Goal: Task Accomplishment & Management: Complete application form

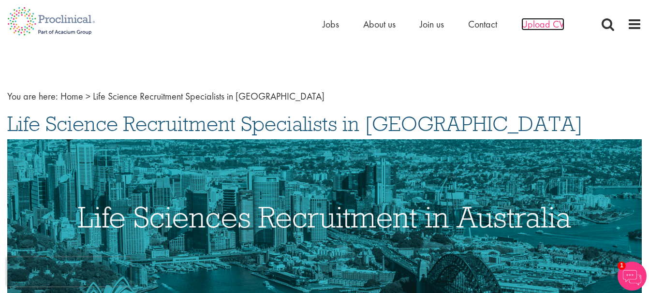
click at [553, 29] on span "Upload CV" at bounding box center [542, 24] width 43 height 13
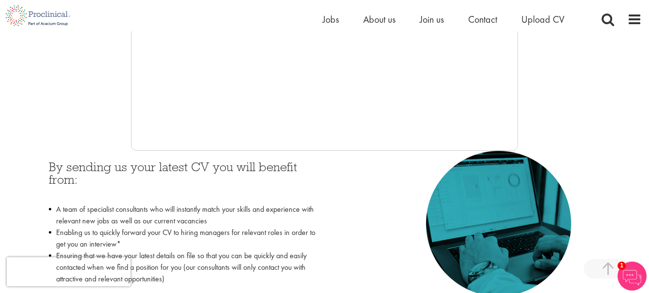
scroll to position [337, 0]
drag, startPoint x: 321, startPoint y: 101, endPoint x: 96, endPoint y: 76, distance: 226.2
click at [96, 76] on div at bounding box center [324, 6] width 635 height 290
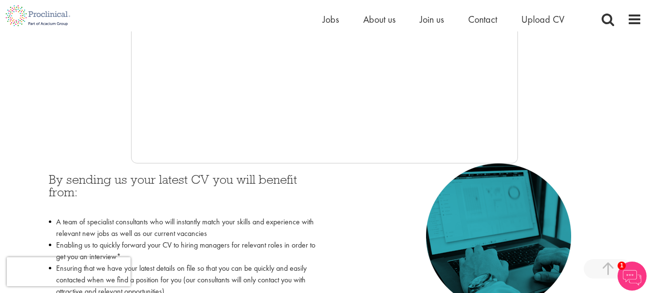
scroll to position [392, 0]
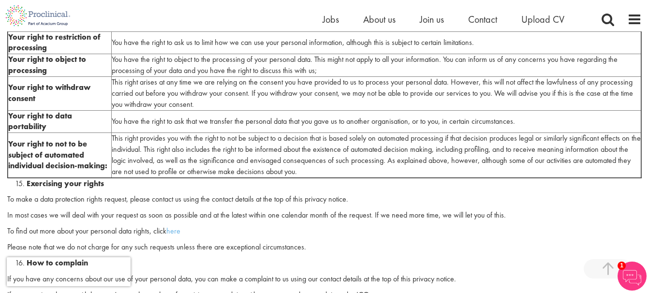
scroll to position [2370, 0]
